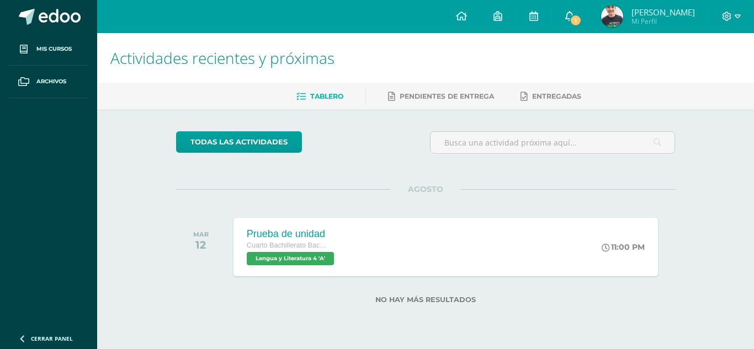
click at [580, 18] on span "1" at bounding box center [575, 20] width 12 height 12
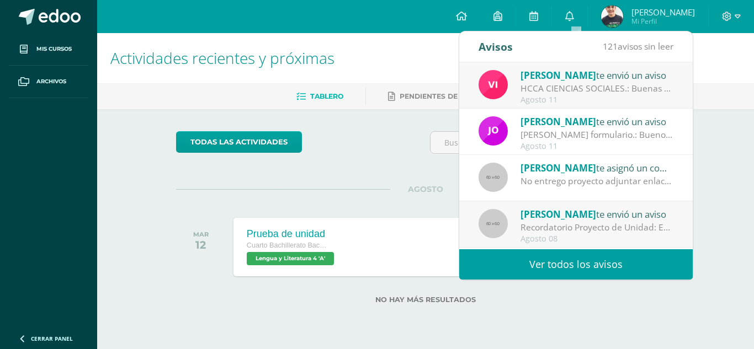
click at [578, 193] on div "Luis Orozco te asignó un comentario en 'Proyecto de unidad fase II' para 'Diseñ…" at bounding box center [575, 178] width 233 height 46
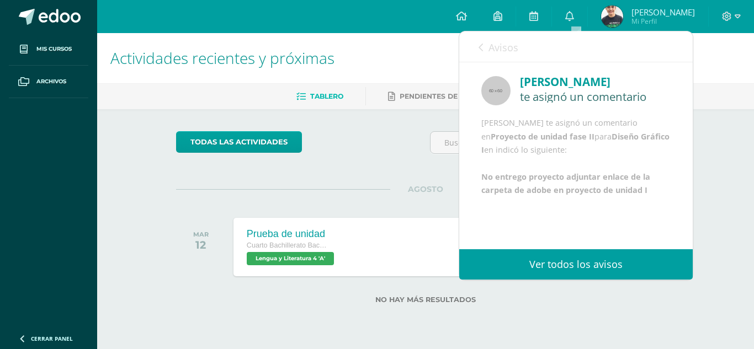
scroll to position [13, 0]
click at [348, 159] on div "todas las Actividades" at bounding box center [278, 146] width 212 height 31
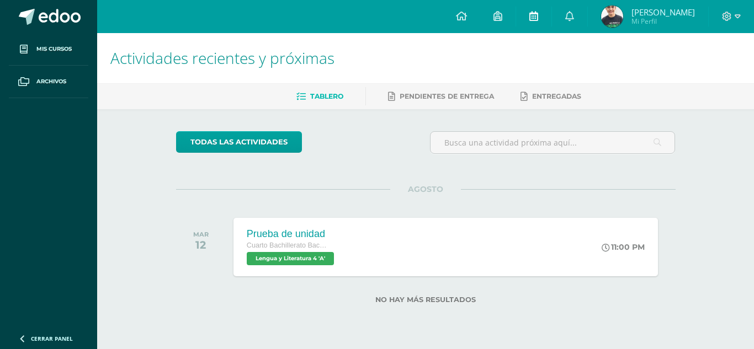
click at [529, 20] on link at bounding box center [533, 16] width 35 height 33
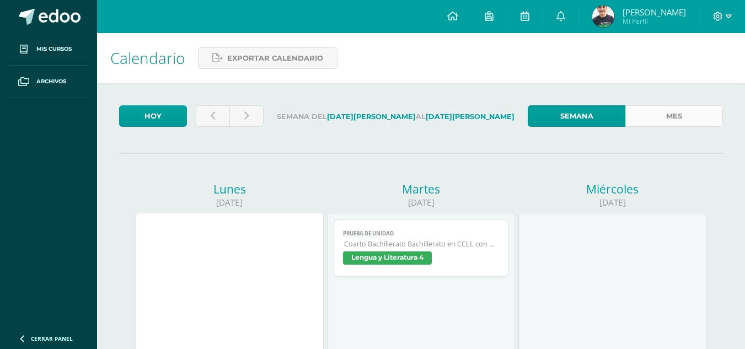
click at [675, 119] on link "Mes" at bounding box center [675, 116] width 98 height 22
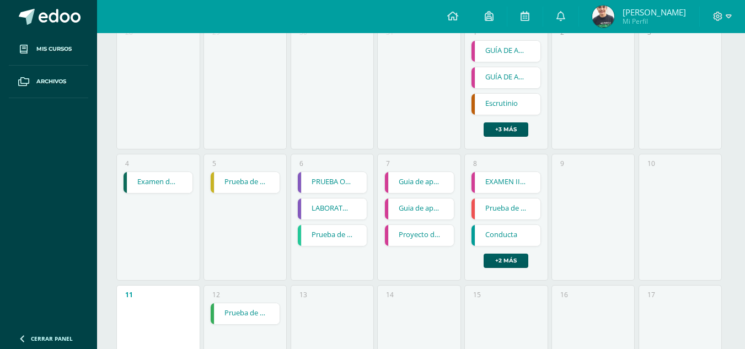
scroll to position [221, 0]
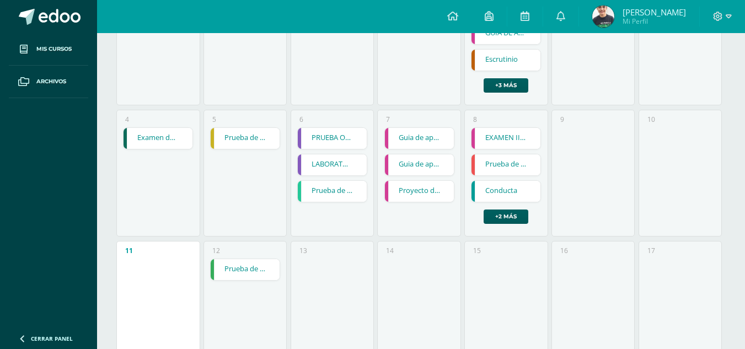
click at [408, 190] on link "Proyecto de unidad fase II" at bounding box center [419, 191] width 69 height 21
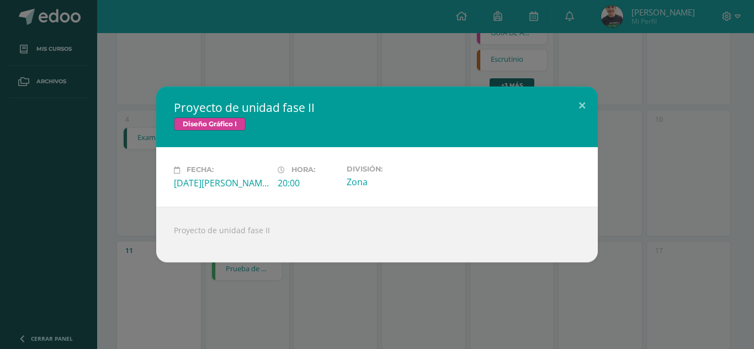
click at [637, 135] on div "Proyecto de unidad fase II Diseño Gráfico I Fecha: Jueves 07 de Agosto Hora: 20…" at bounding box center [376, 174] width 745 height 175
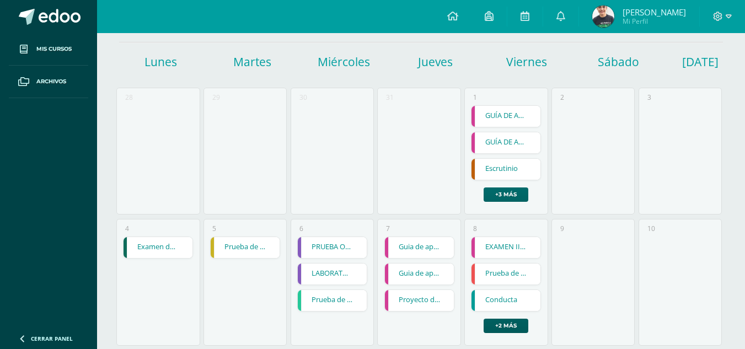
scroll to position [110, 0]
click at [511, 193] on link "+3 más" at bounding box center [506, 196] width 45 height 14
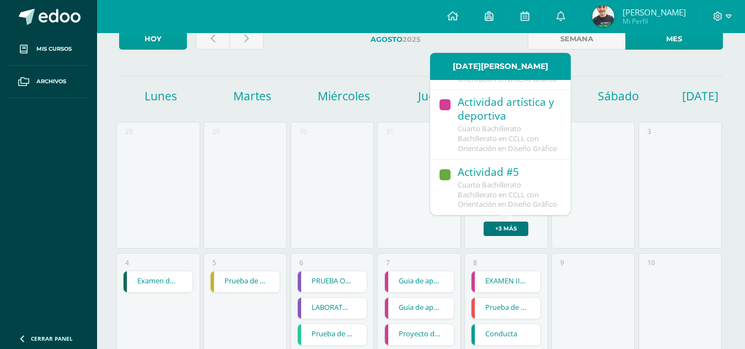
scroll to position [0, 0]
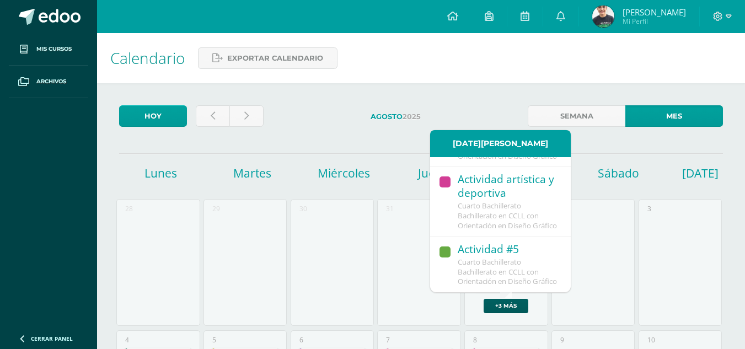
drag, startPoint x: 397, startPoint y: 112, endPoint x: 392, endPoint y: 115, distance: 6.0
click at [393, 114] on strong "Agosto" at bounding box center [387, 117] width 32 height 8
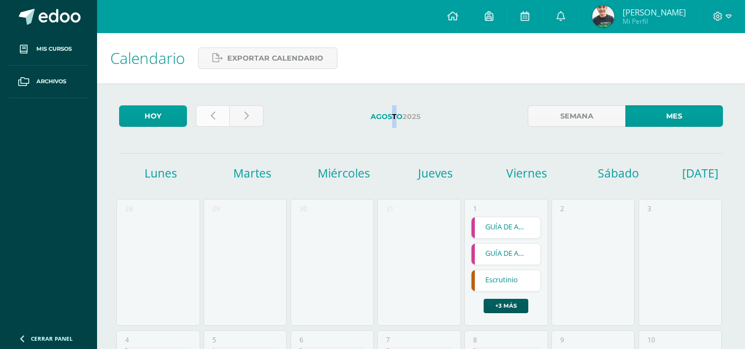
click at [214, 121] on link at bounding box center [213, 116] width 34 height 22
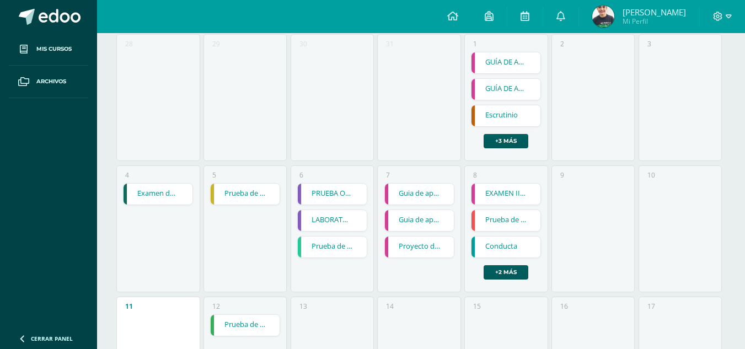
scroll to position [166, 0]
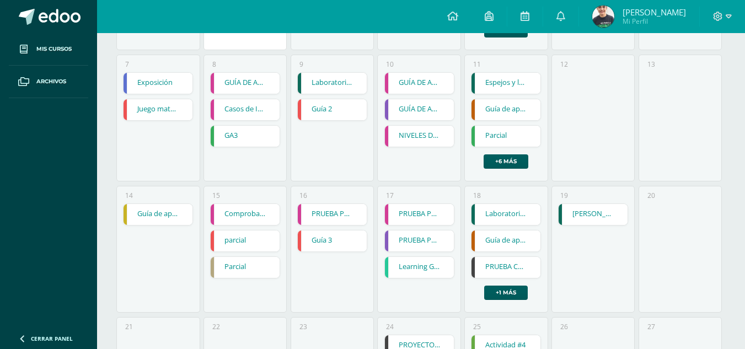
scroll to position [529, 0]
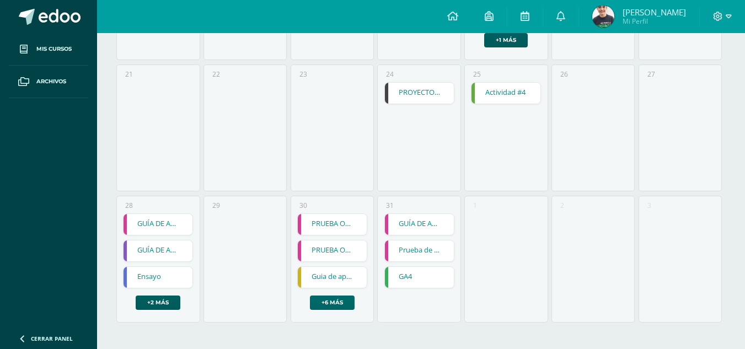
click at [339, 305] on link "+6 más" at bounding box center [332, 303] width 45 height 14
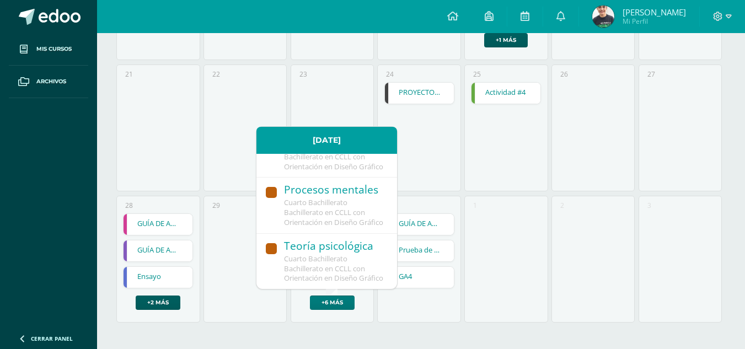
scroll to position [497, 0]
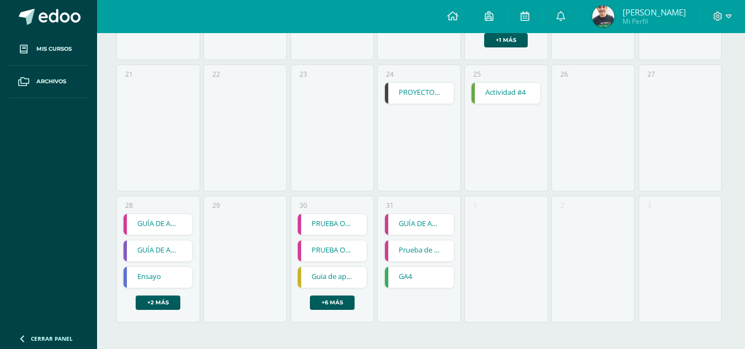
click at [156, 295] on div "GUÍA DE APRENDIZAJE 3 GUÍA DE APRENDIZAJE 3 Cromatología del Color Cargando con…" at bounding box center [158, 262] width 70 height 97
click at [156, 301] on link "+2 más" at bounding box center [158, 303] width 45 height 14
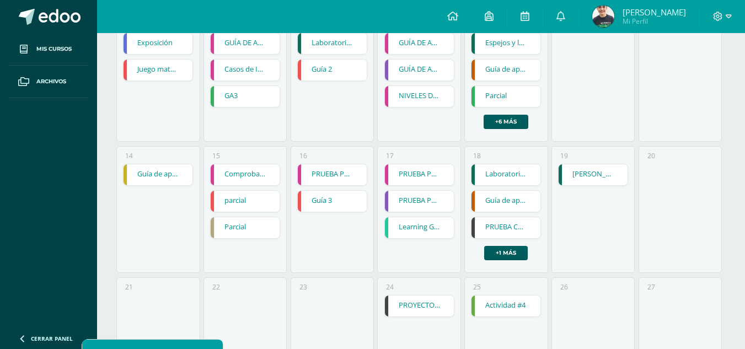
scroll to position [308, 0]
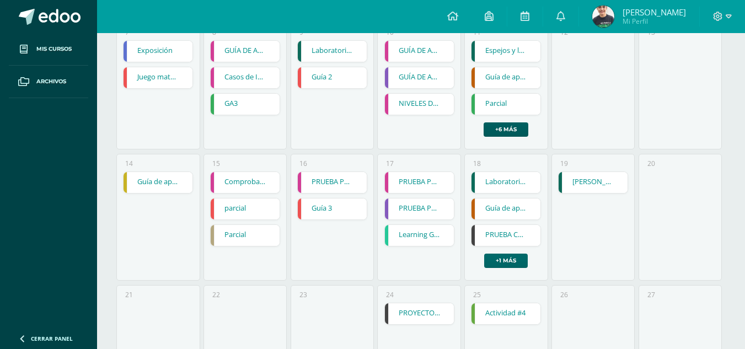
click at [500, 261] on link "+1 más" at bounding box center [506, 261] width 44 height 14
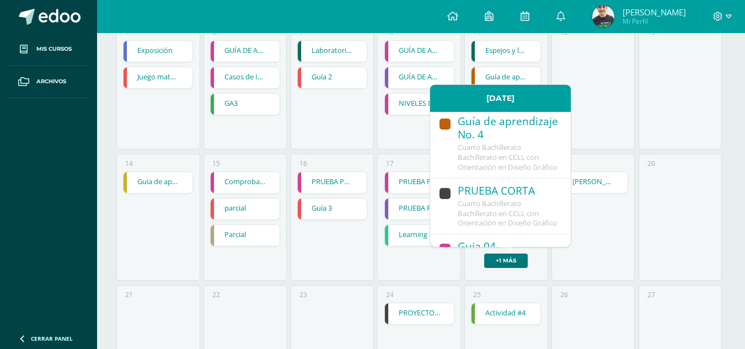
scroll to position [141, 0]
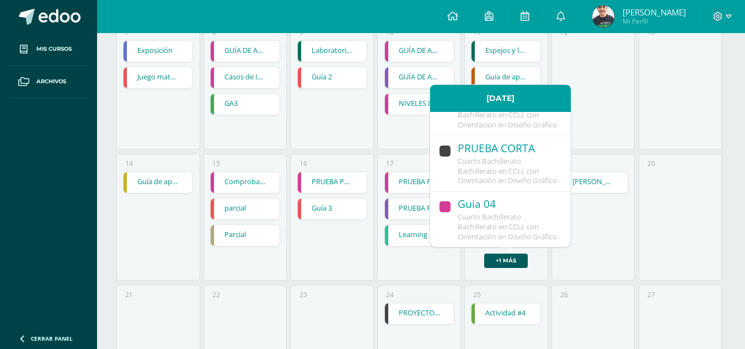
click at [387, 124] on div "10 GUÍA DE APRENDIZAJE 2 GUÍA DE APRENDIZAJE 2 Cromatología del Color Cargando …" at bounding box center [418, 86] width 83 height 127
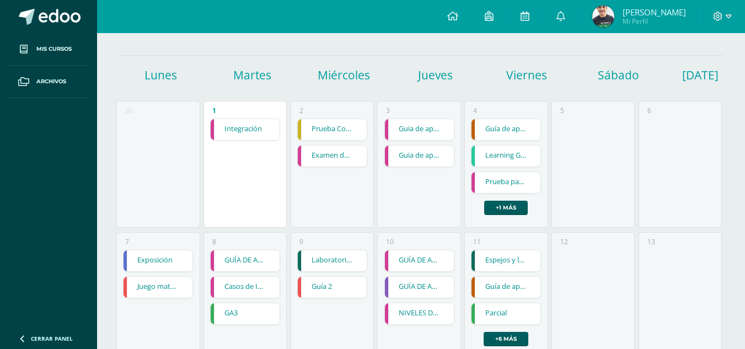
scroll to position [32, 0]
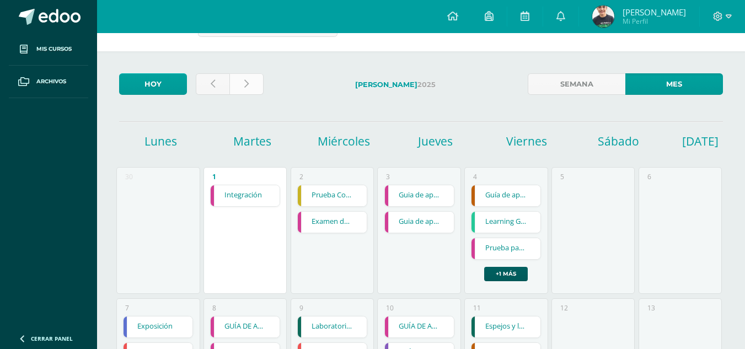
click at [251, 81] on link at bounding box center [247, 84] width 34 height 22
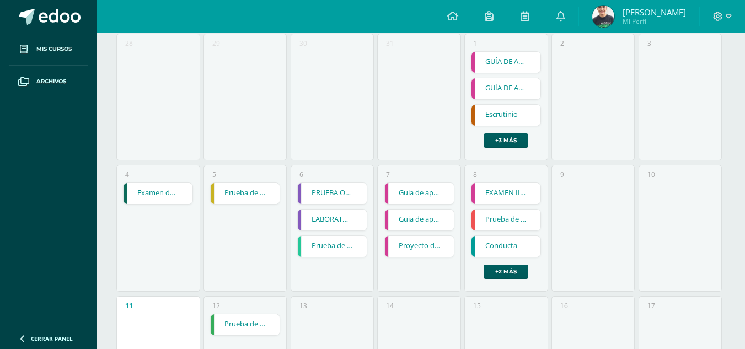
scroll to position [276, 0]
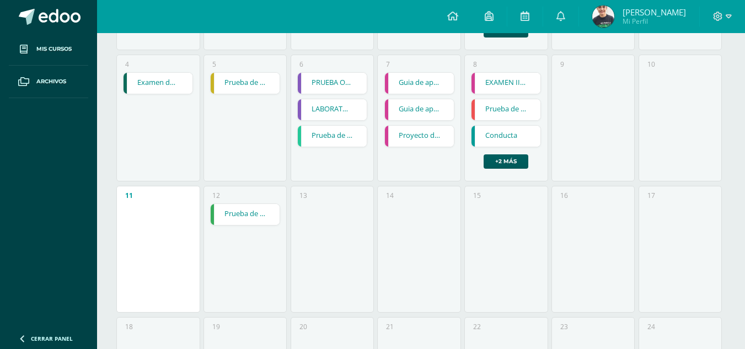
click at [426, 137] on link "Proyecto de unidad fase II" at bounding box center [419, 136] width 69 height 21
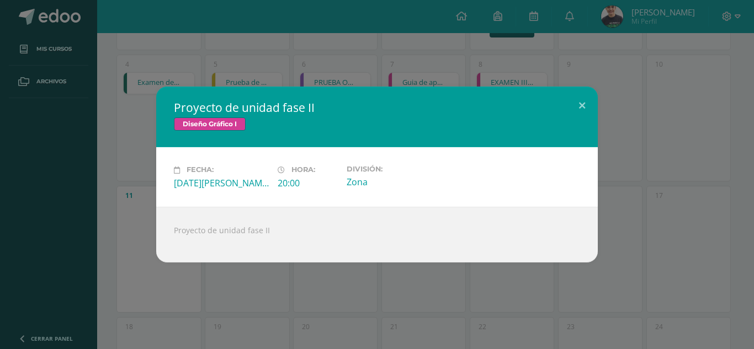
click at [601, 138] on div "Proyecto de unidad fase II Diseño Gráfico I Fecha: [DATE][PERSON_NAME] Hora: 20…" at bounding box center [376, 174] width 745 height 175
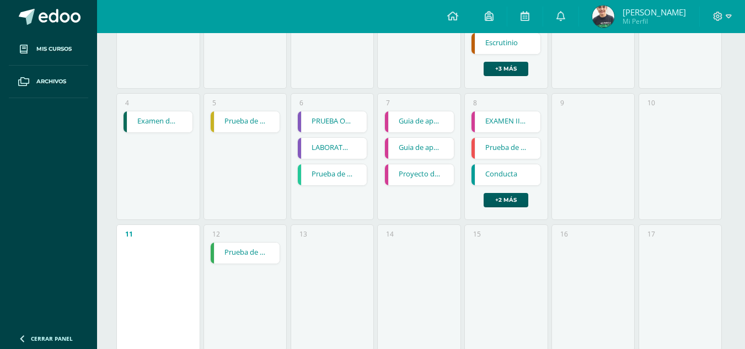
scroll to position [221, 0]
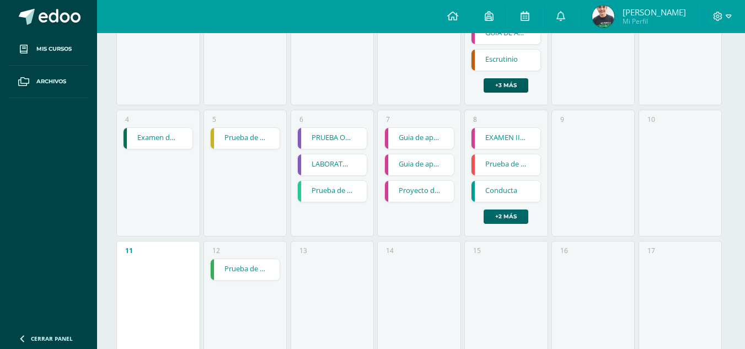
click at [515, 217] on link "+2 más" at bounding box center [506, 217] width 45 height 14
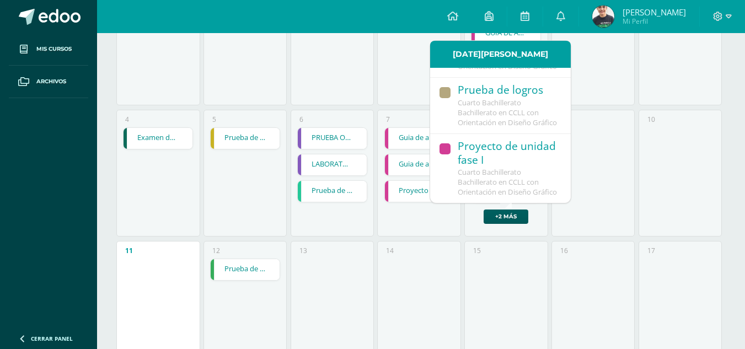
click at [519, 177] on span "Cuarto Bachillerato Bachillerato en CCLL con Orientación en Diseño Gráfico" at bounding box center [507, 182] width 99 height 30
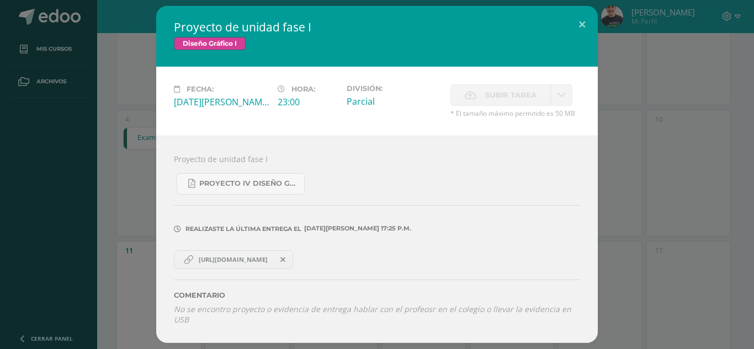
click at [255, 264] on span "[URL][DOMAIN_NAME]" at bounding box center [233, 259] width 80 height 9
click at [674, 178] on div "Proyecto de unidad fase I Diseño Gráfico I Fecha: [DATE][PERSON_NAME] Hora: 23:…" at bounding box center [376, 174] width 745 height 337
